Goal: Task Accomplishment & Management: Use online tool/utility

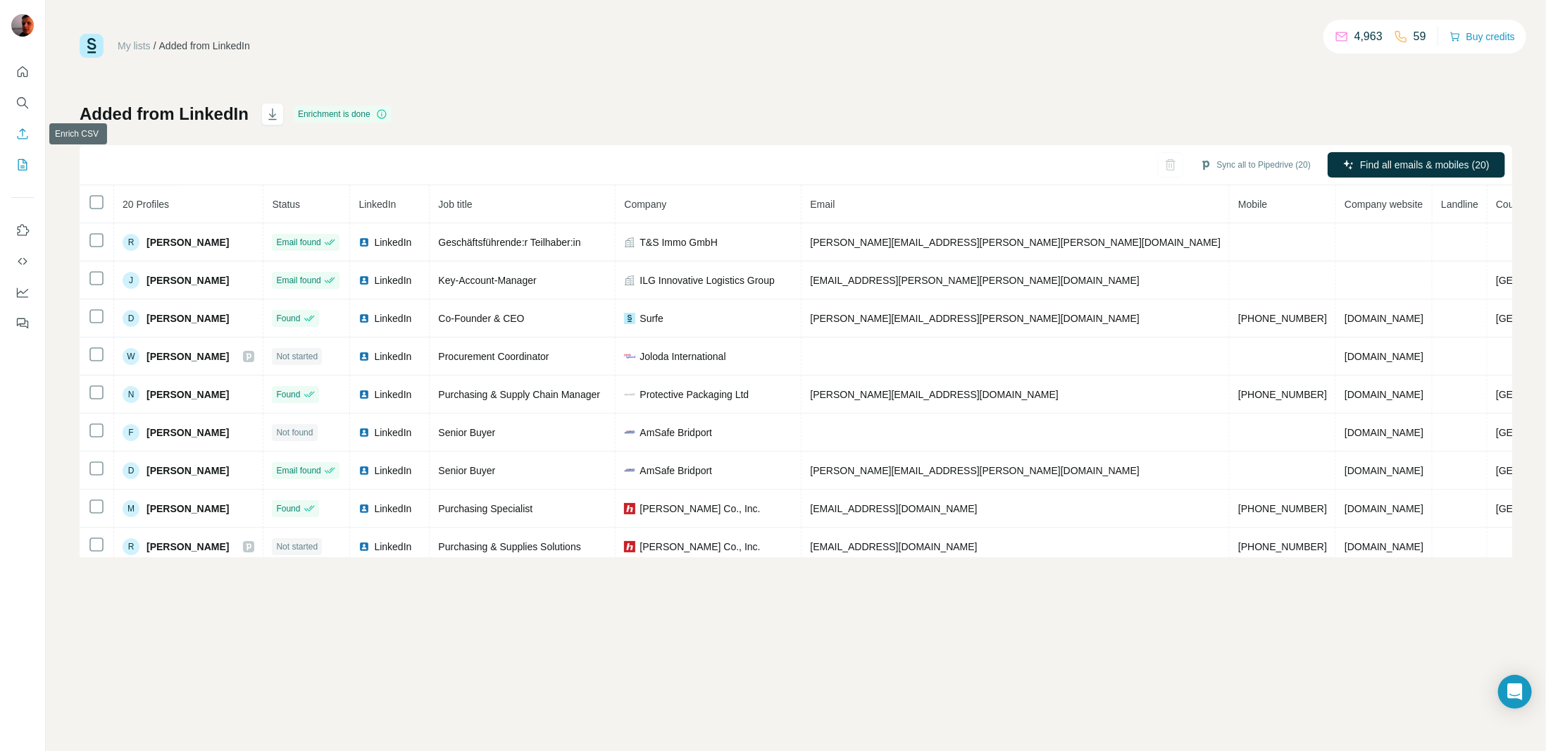
click at [19, 131] on icon "Enrich CSV" at bounding box center [22, 134] width 14 height 14
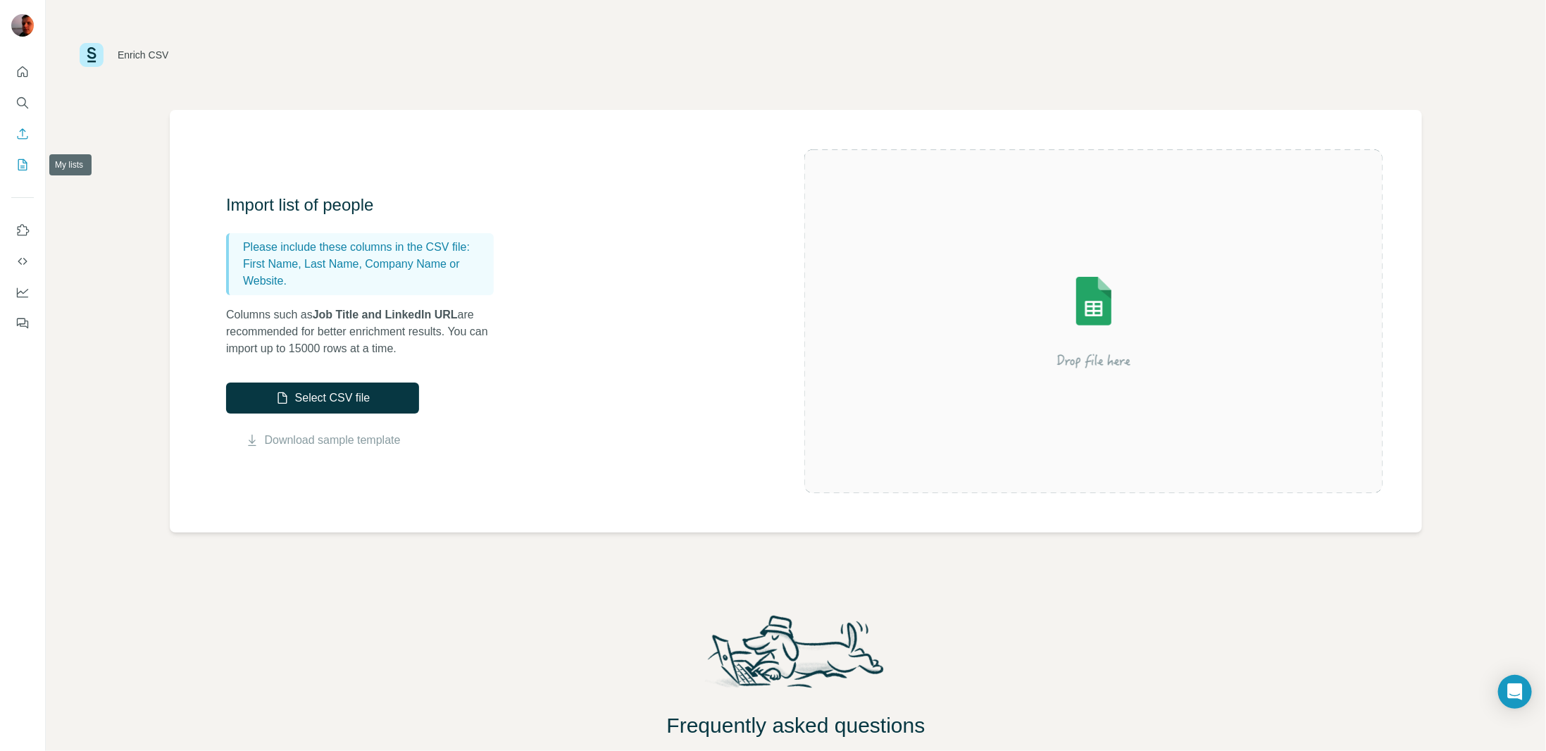
click at [18, 161] on icon "My lists" at bounding box center [22, 165] width 14 height 14
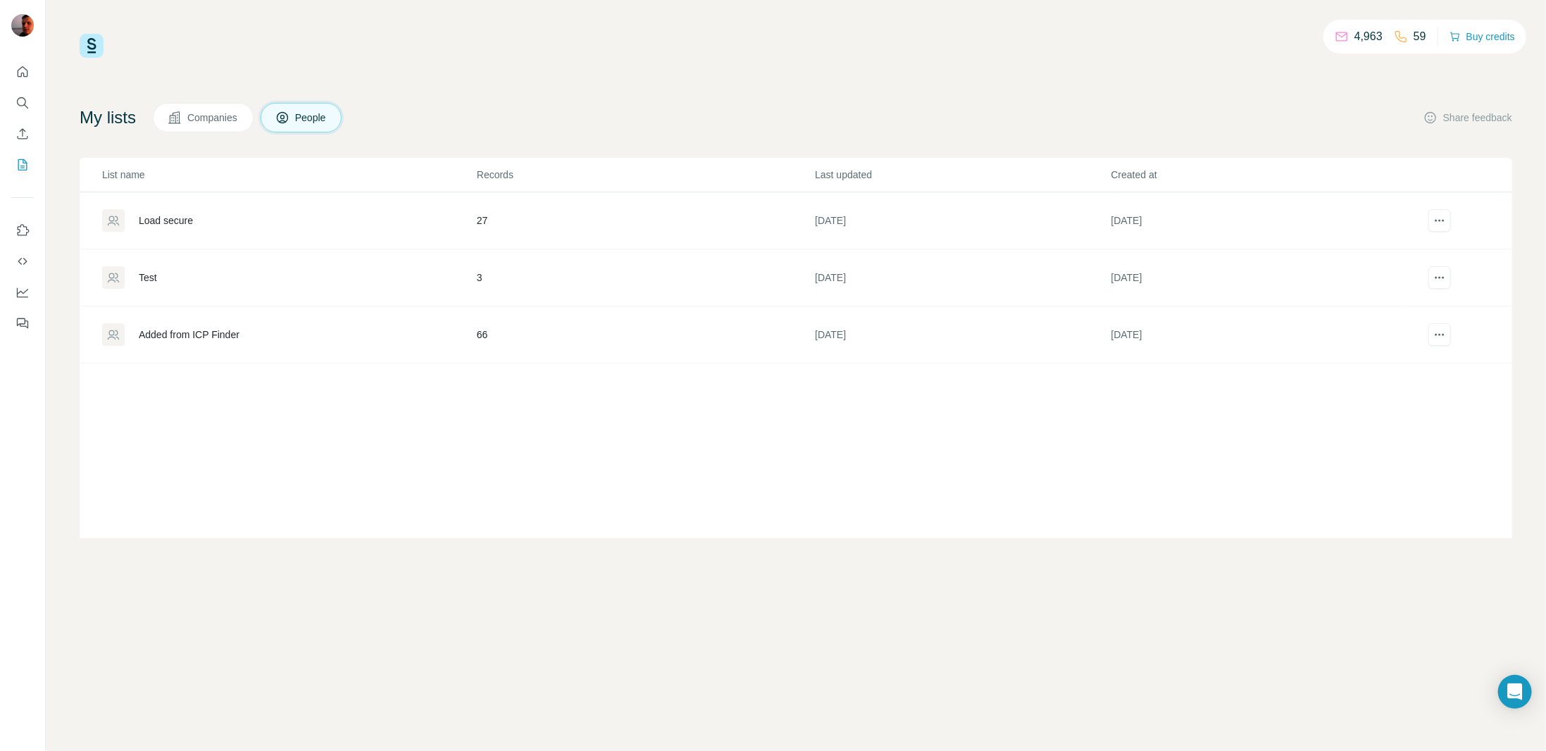
click at [338, 478] on div "List name Records Last updated Created at Load secure 27 7 days ago 7 days ago …" at bounding box center [796, 348] width 1432 height 380
click at [172, 219] on div "Load secure" at bounding box center [166, 220] width 54 height 14
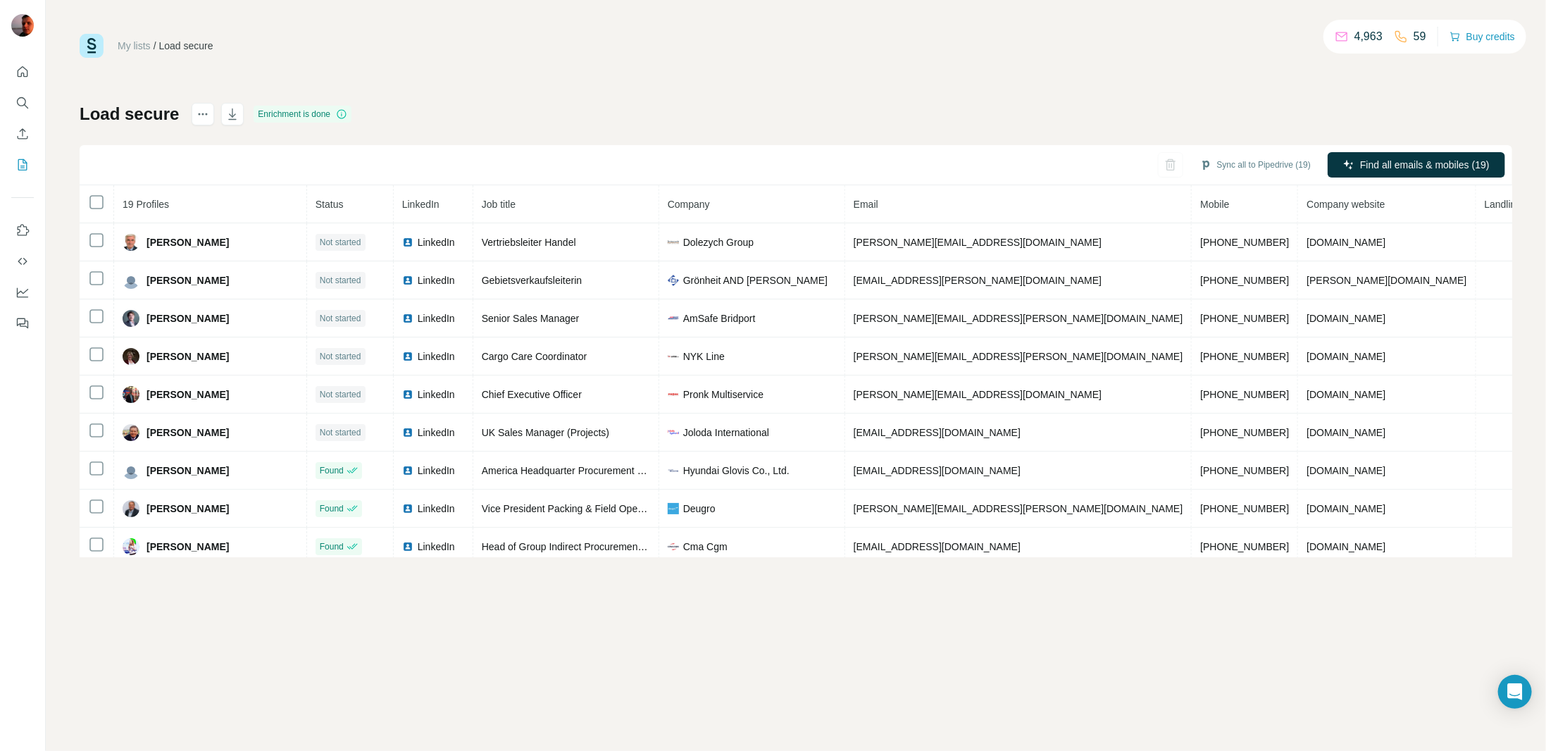
drag, startPoint x: 1026, startPoint y: 665, endPoint x: 991, endPoint y: 672, distance: 36.1
click at [1020, 665] on div "My lists / Load secure 4,963 59 Buy credits Load secure Enrichment is done Sync…" at bounding box center [796, 375] width 1500 height 751
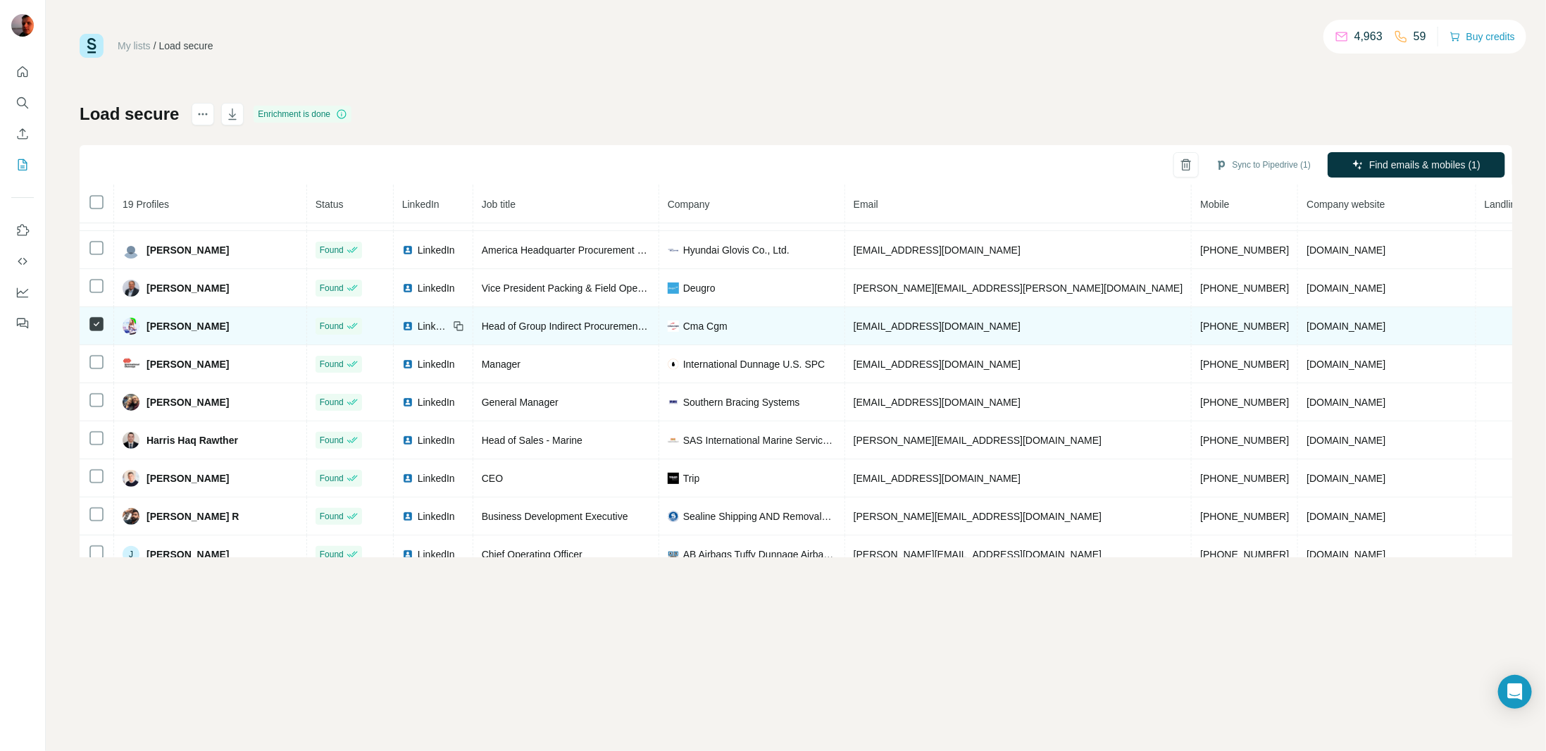
scroll to position [173, 0]
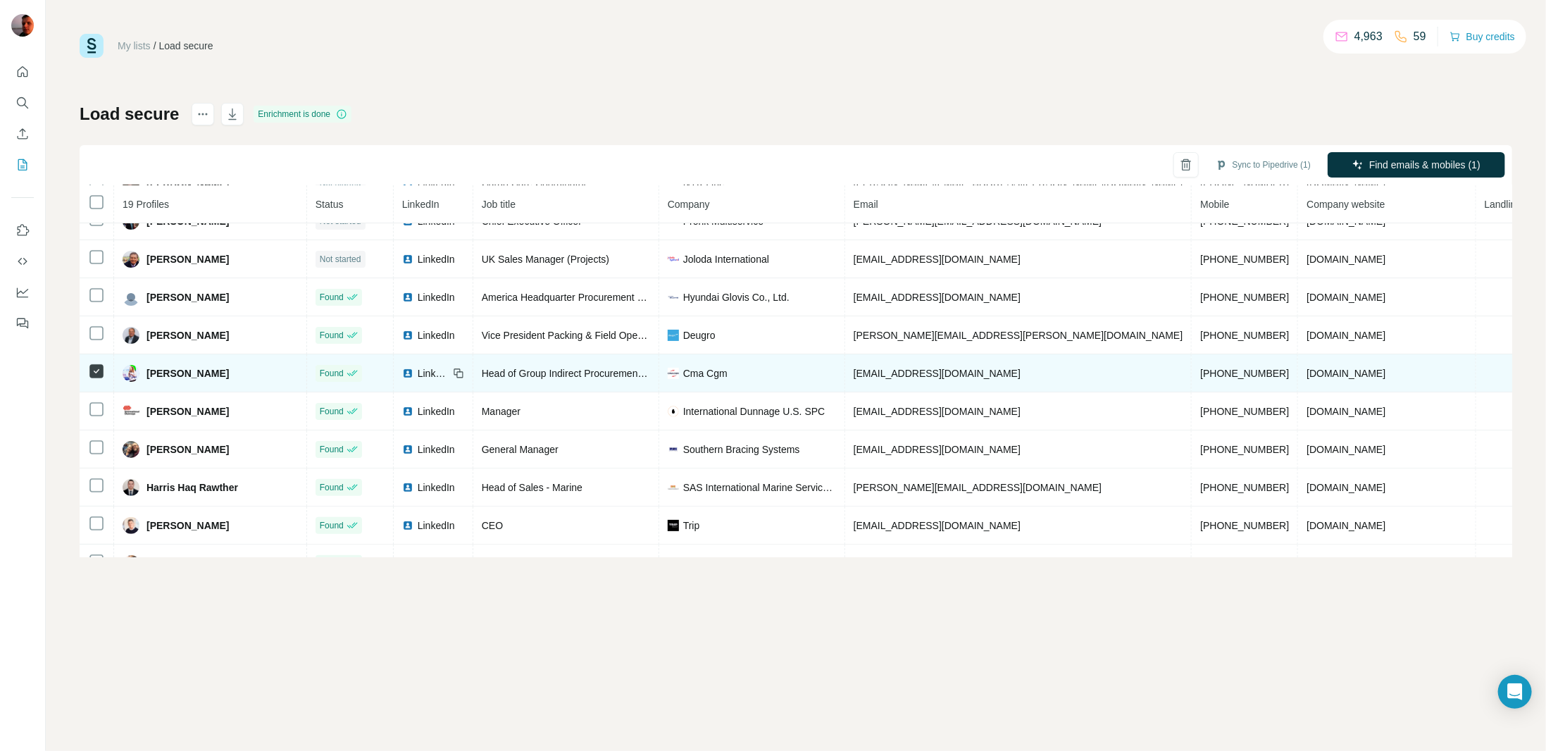
click at [85, 374] on td at bounding box center [97, 373] width 35 height 38
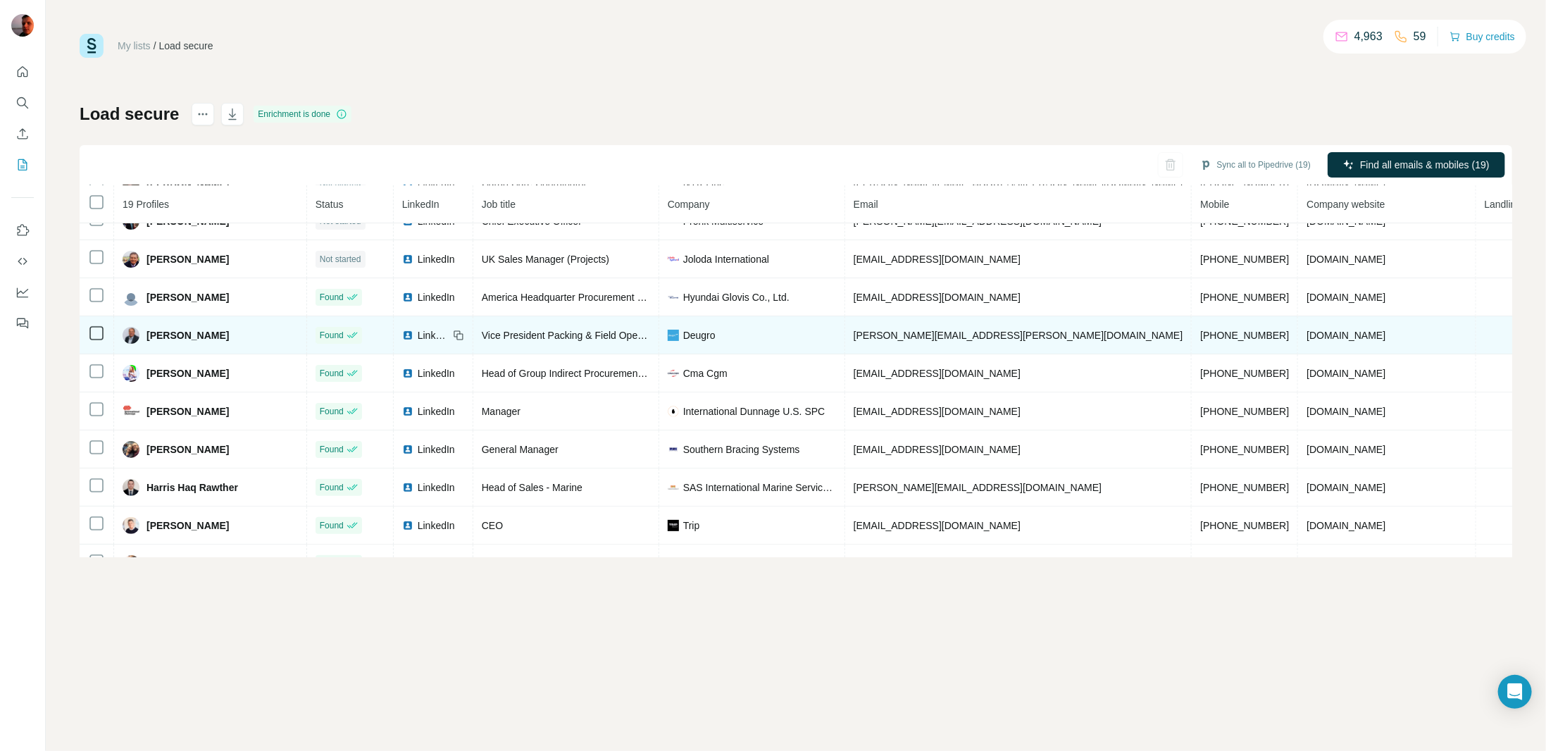
scroll to position [0, 0]
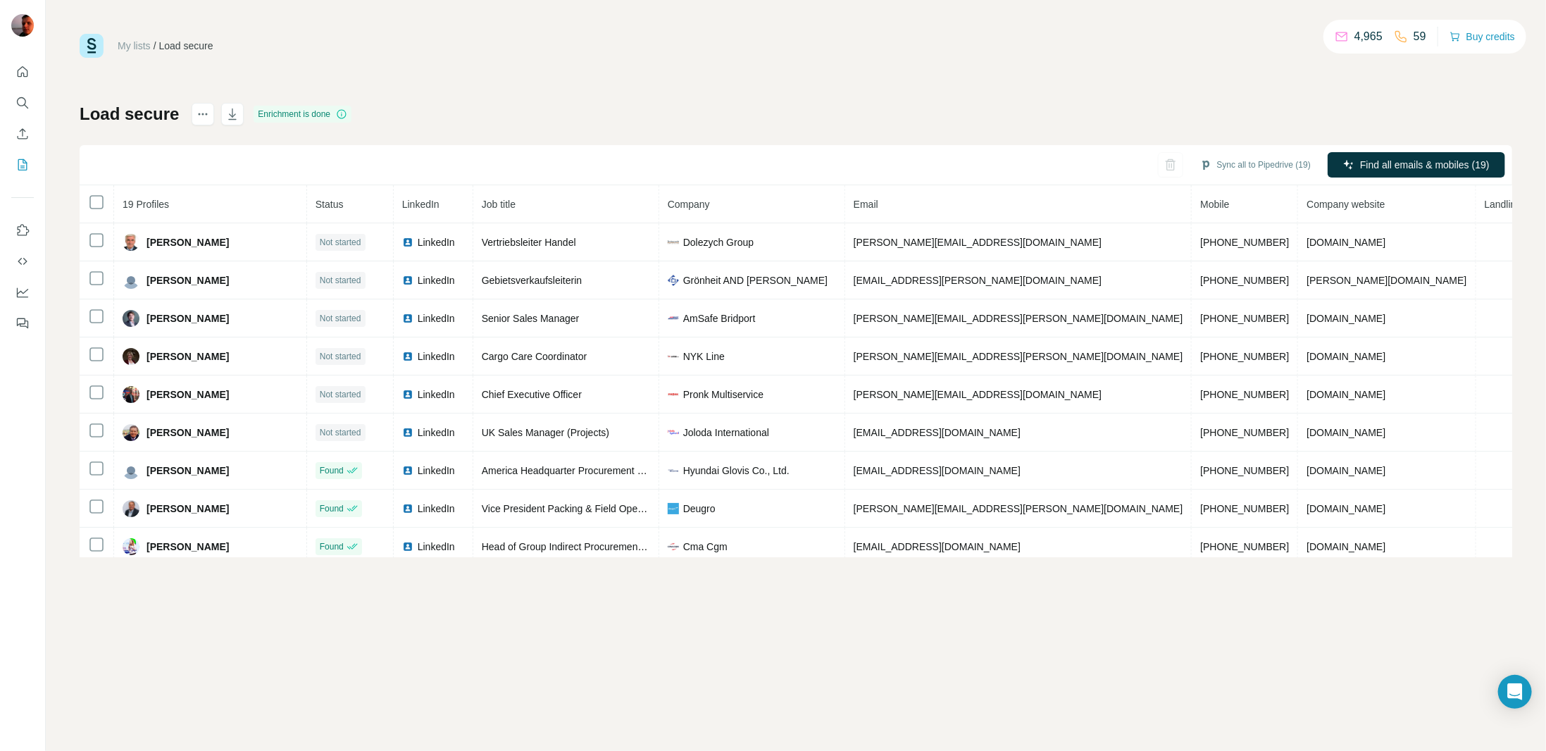
click at [126, 42] on link "My lists" at bounding box center [134, 45] width 33 height 11
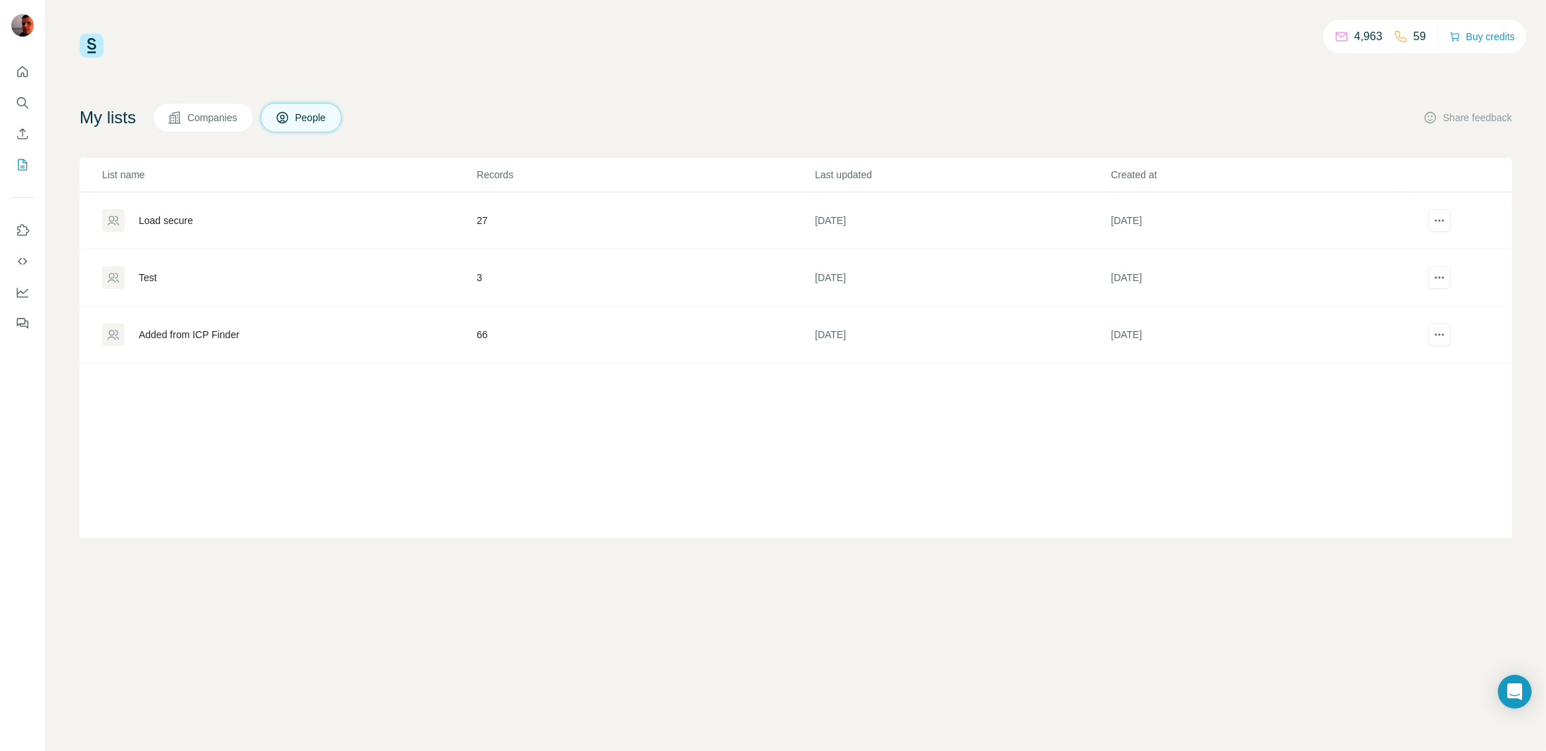
click at [168, 216] on div "Load secure" at bounding box center [166, 220] width 54 height 14
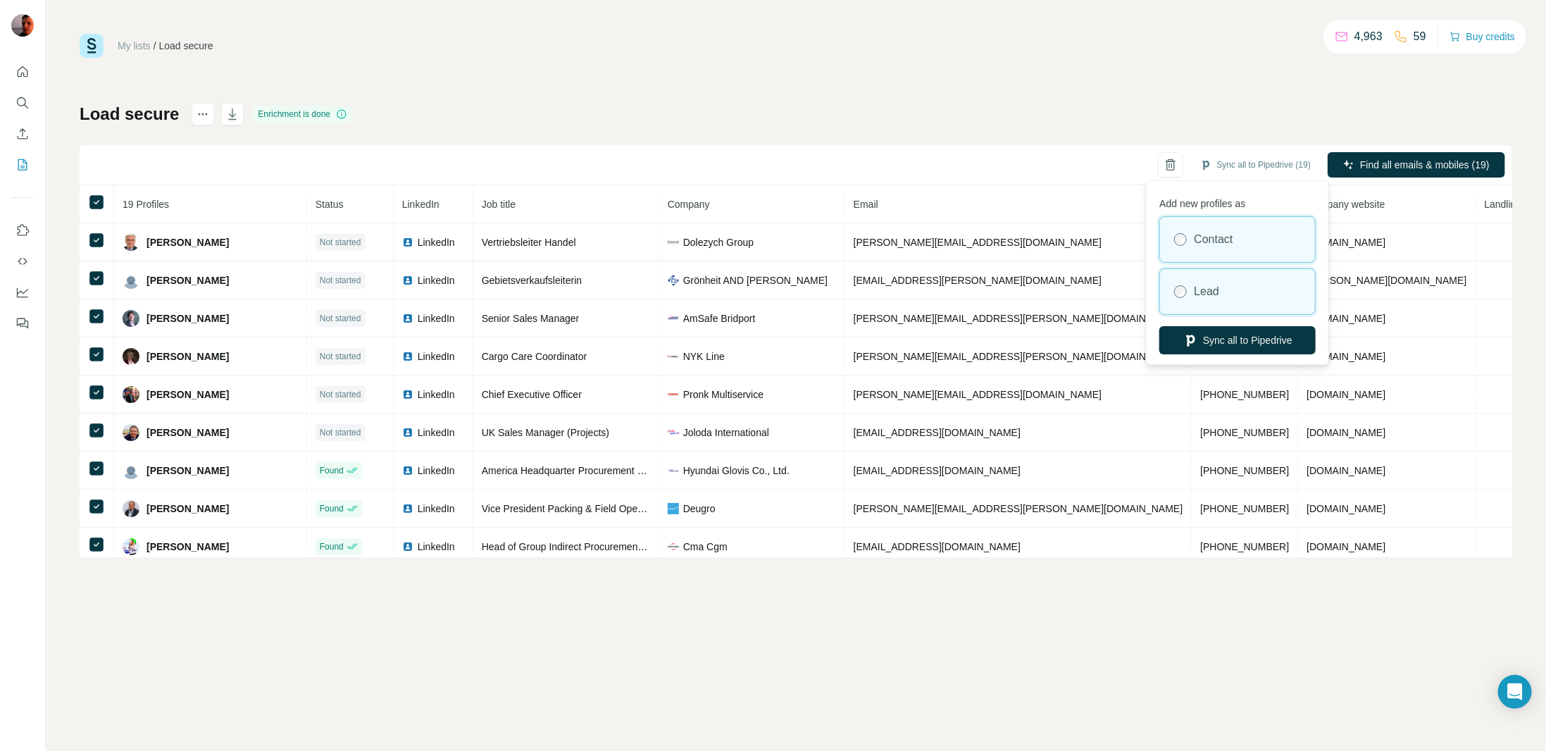
click at [1204, 296] on label "Lead" at bounding box center [1206, 291] width 25 height 17
click at [1242, 343] on button "Sync all to Pipedrive" at bounding box center [1237, 340] width 156 height 28
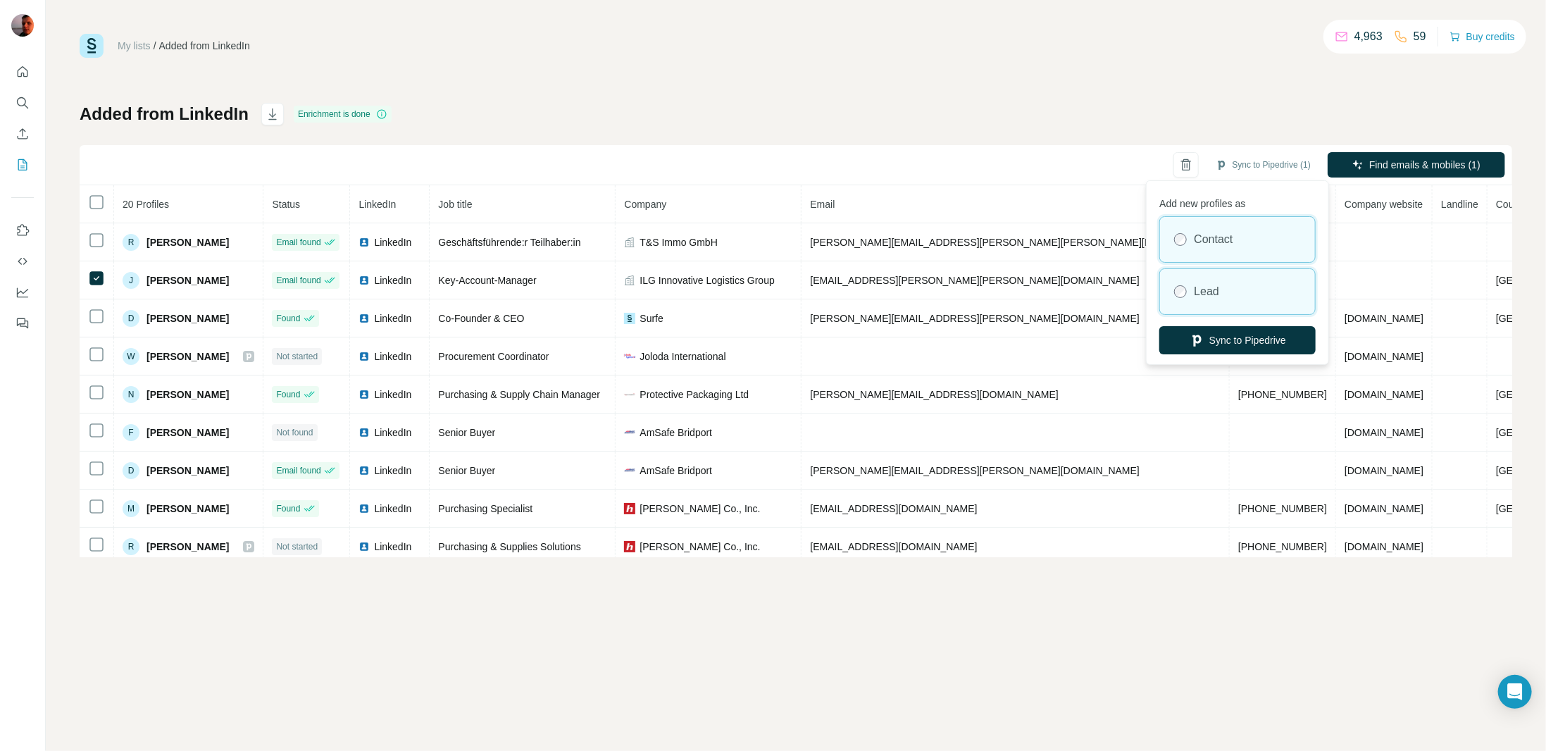
click at [1197, 293] on label "Lead" at bounding box center [1206, 291] width 25 height 17
click at [1264, 341] on button "Sync to Pipedrive" at bounding box center [1237, 340] width 156 height 28
